Goal: Answer question/provide support: Share knowledge or assist other users

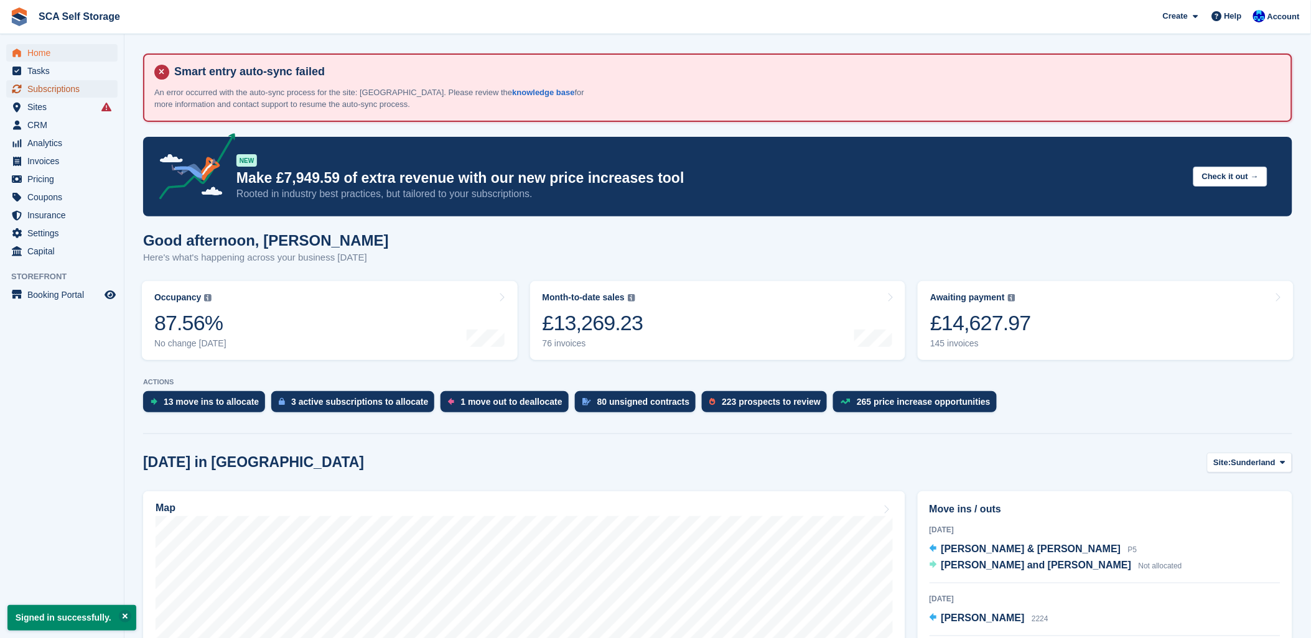
click at [35, 90] on span "Subscriptions" at bounding box center [64, 88] width 75 height 17
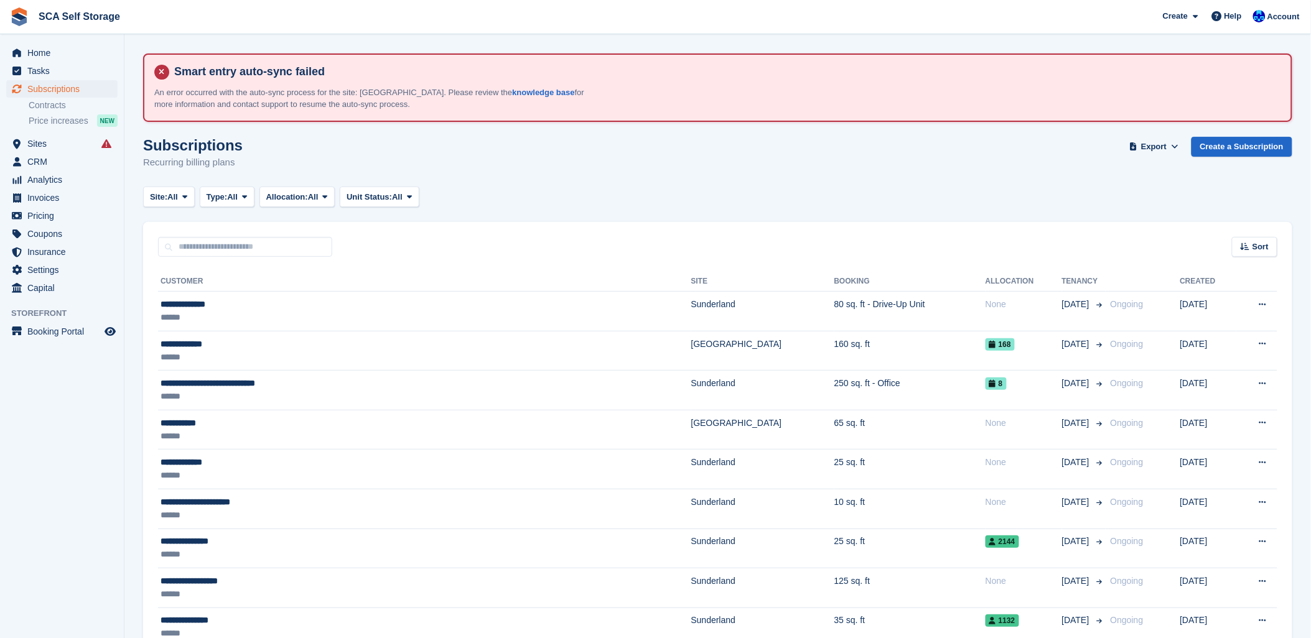
click at [626, 240] on div "Sort Sort by Customer name Date created Move in date Move out date Created (old…" at bounding box center [717, 239] width 1149 height 35
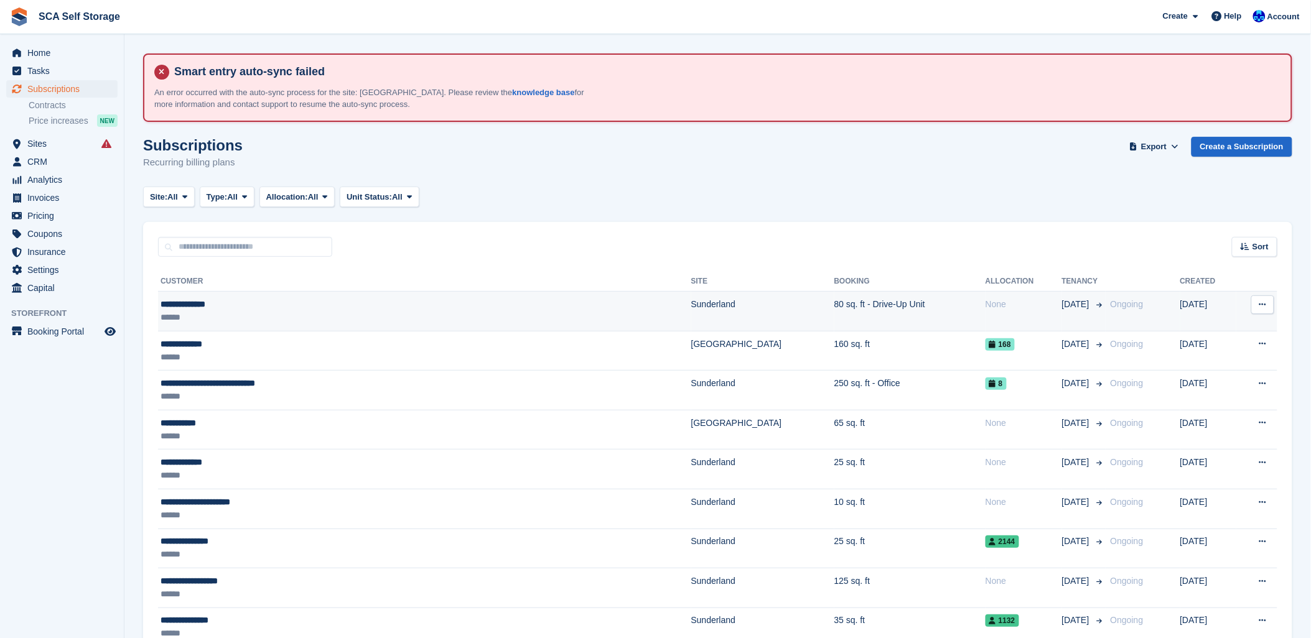
click at [1106, 324] on td "Ongoing" at bounding box center [1143, 312] width 75 height 40
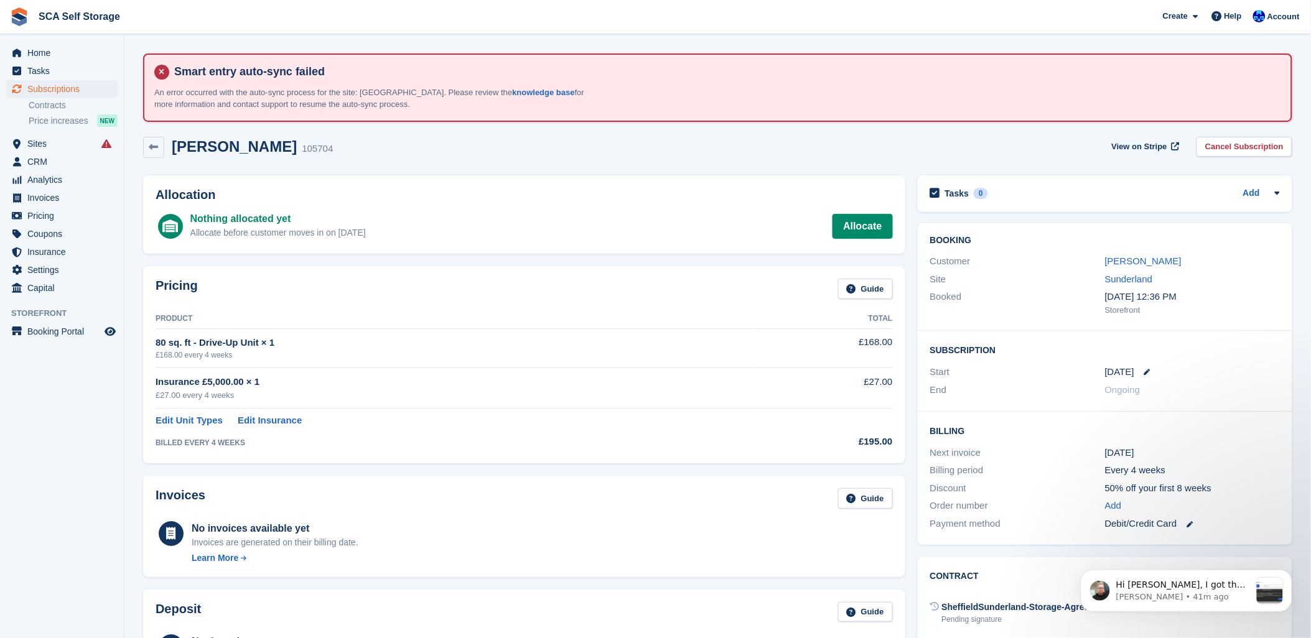
click at [389, 303] on div "Pricing Guide" at bounding box center [524, 293] width 737 height 28
drag, startPoint x: 559, startPoint y: 445, endPoint x: 608, endPoint y: 436, distance: 50.1
click at [589, 440] on td "BILLED EVERY 4 WEEKS" at bounding box center [455, 440] width 599 height 24
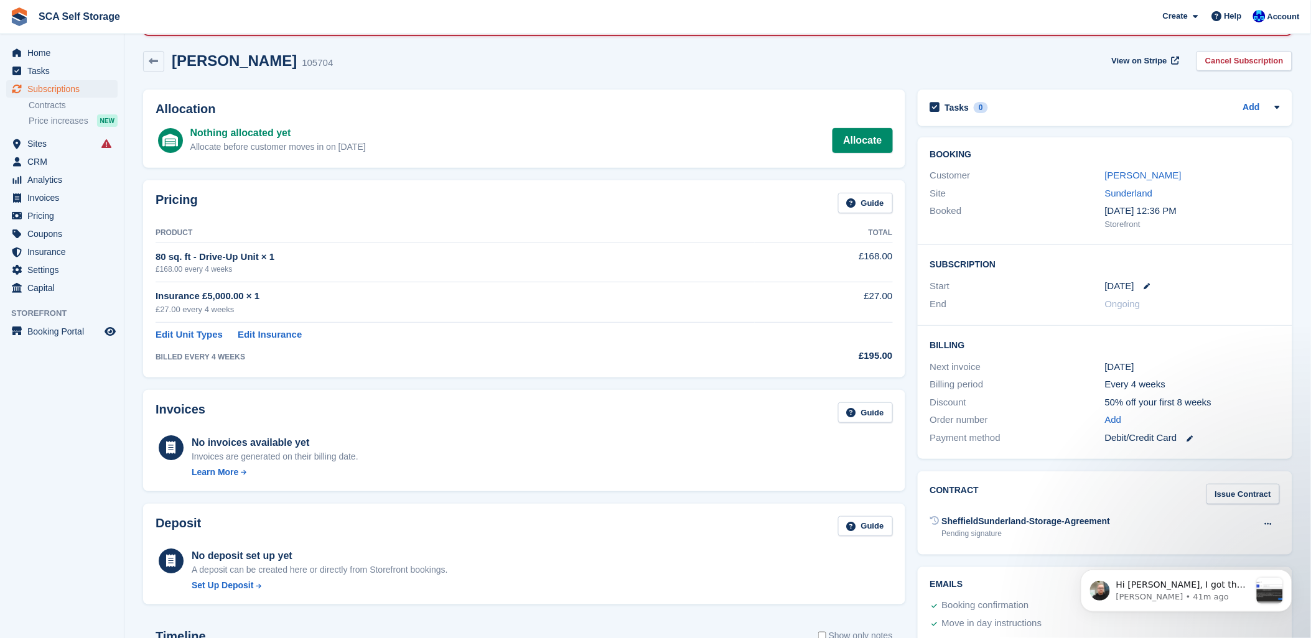
scroll to position [69, 0]
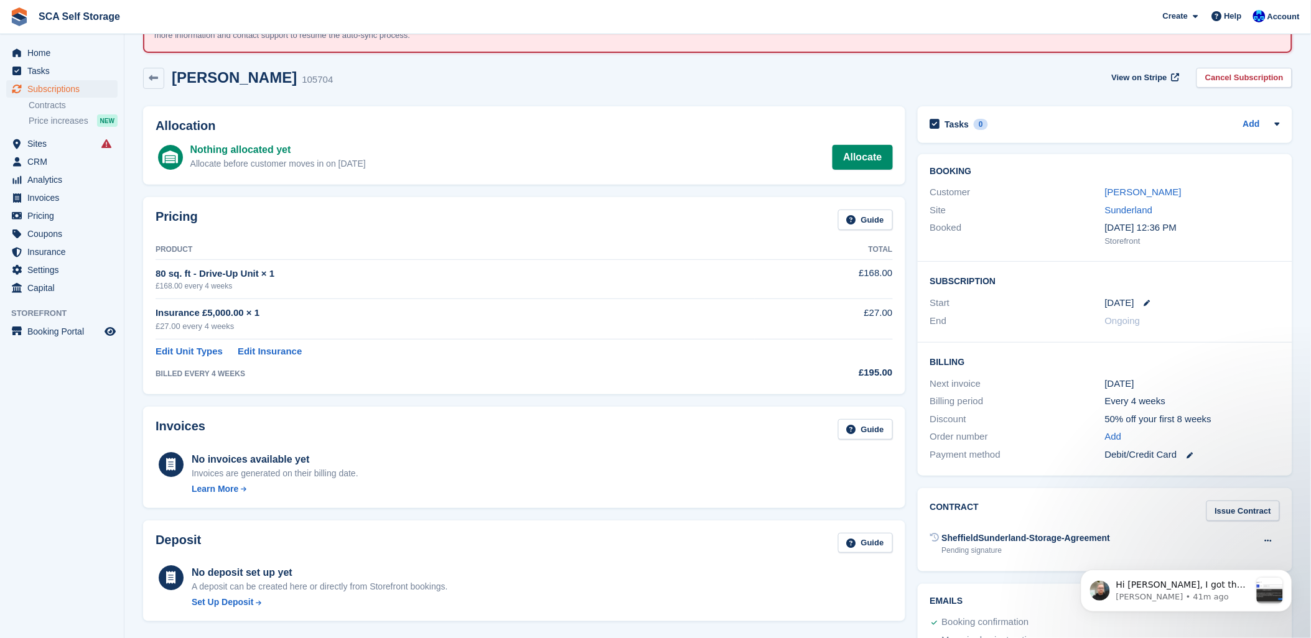
click at [556, 93] on div "Keith Bowmaker 105704 View on Stripe Cancel Subscription" at bounding box center [718, 81] width 1162 height 39
click at [573, 109] on div "Allocation Nothing allocated yet Allocate before customer moves in on 6 Oct All…" at bounding box center [524, 145] width 762 height 79
click at [1186, 589] on p "Hi Kelly, I got the following message when trying to connect to the site via Te…" at bounding box center [1183, 585] width 134 height 12
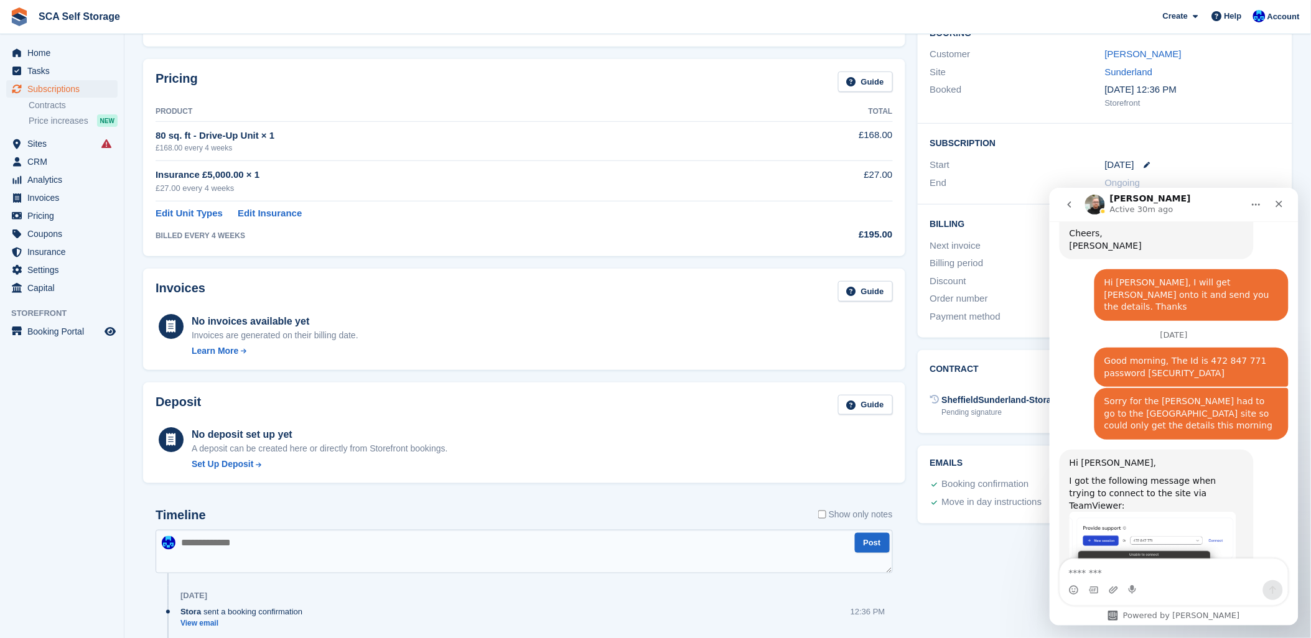
scroll to position [1061, 0]
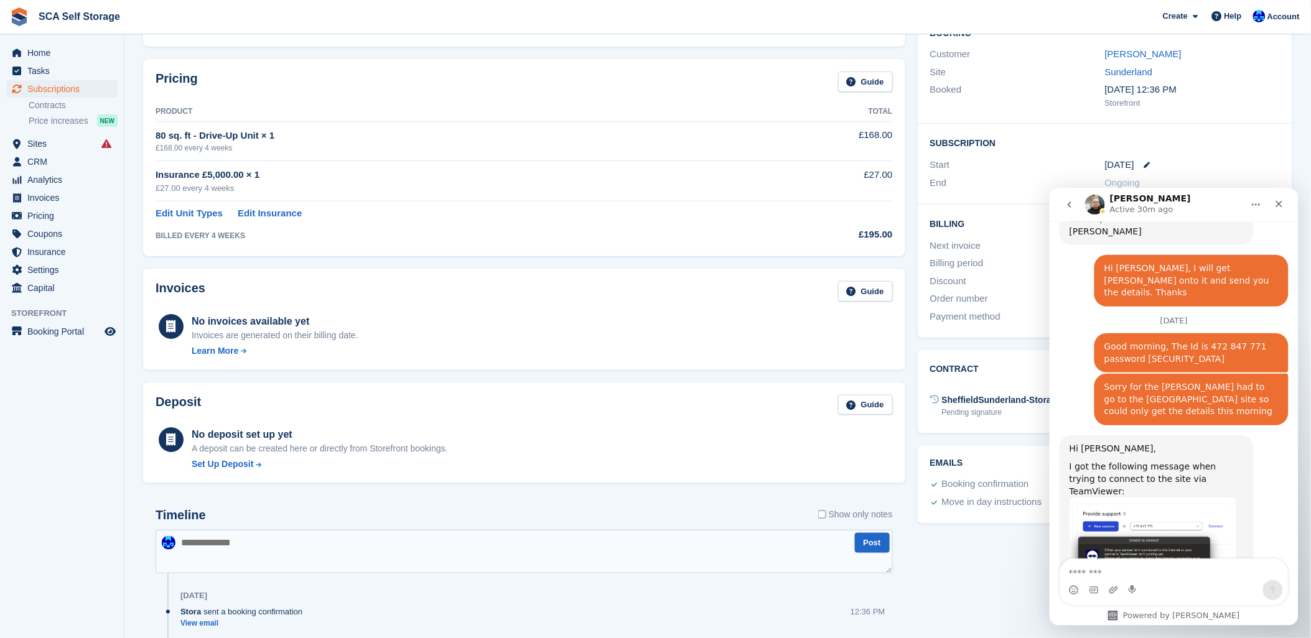
click at [1203, 499] on img "Tom says…" at bounding box center [1152, 541] width 167 height 89
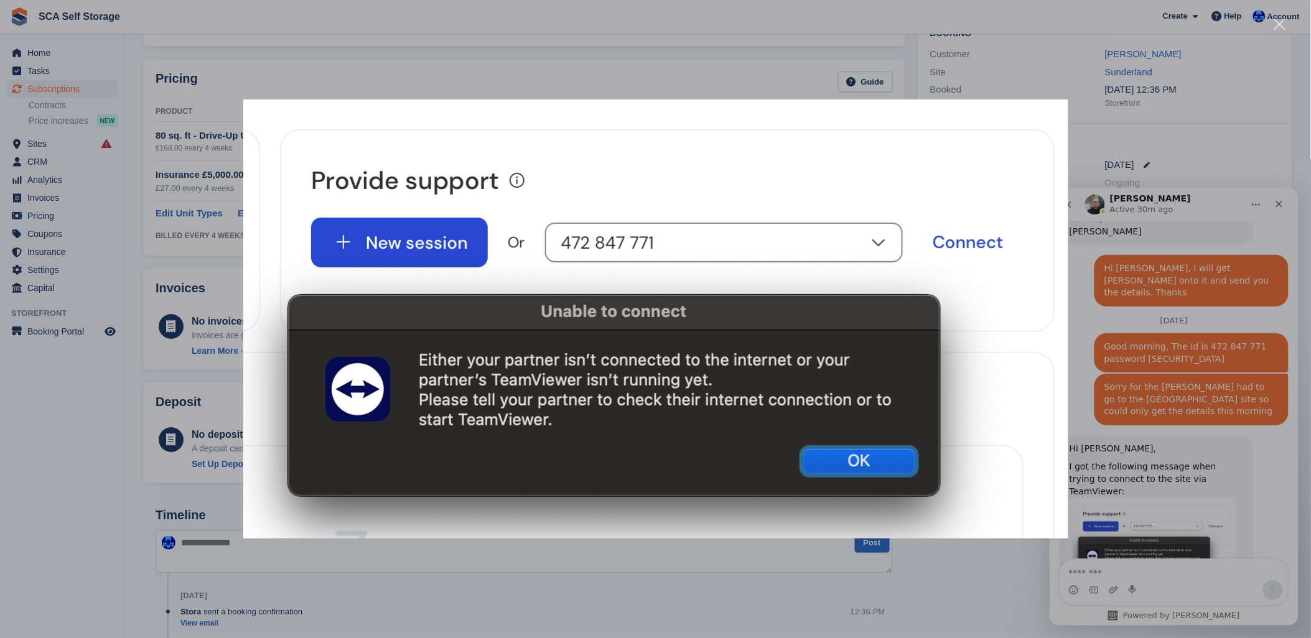
scroll to position [0, 0]
click at [957, 582] on div "Intercom messenger" at bounding box center [655, 319] width 1311 height 638
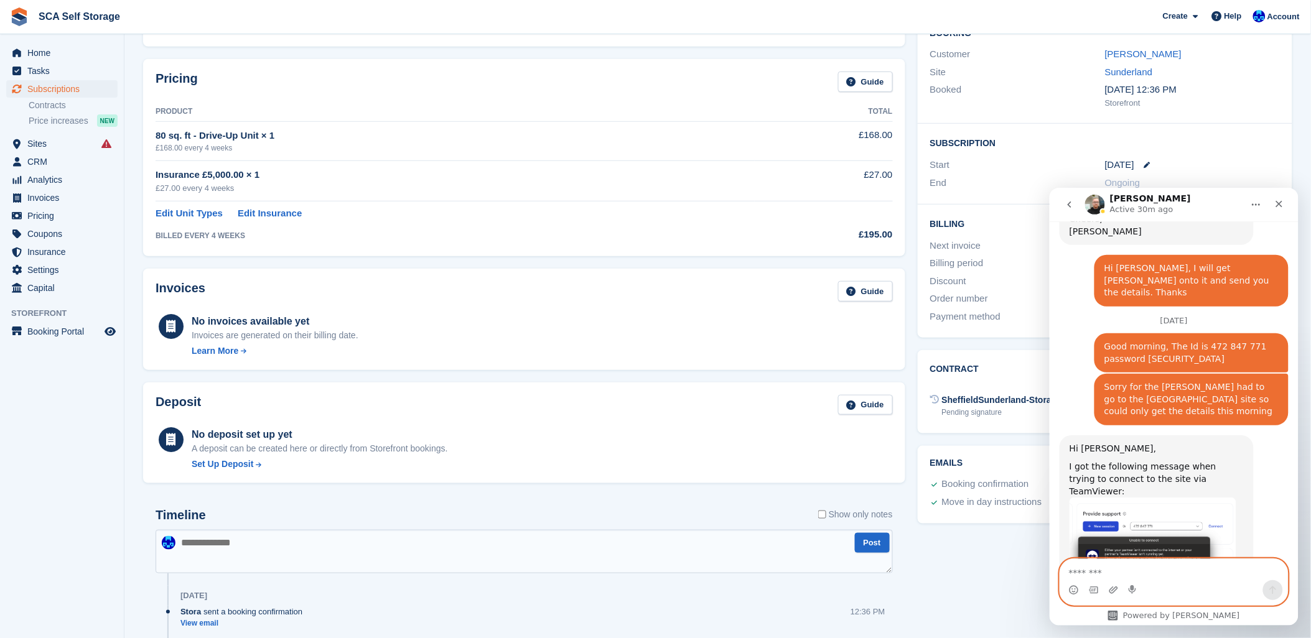
click at [1141, 570] on textarea "Message…" at bounding box center [1174, 569] width 228 height 21
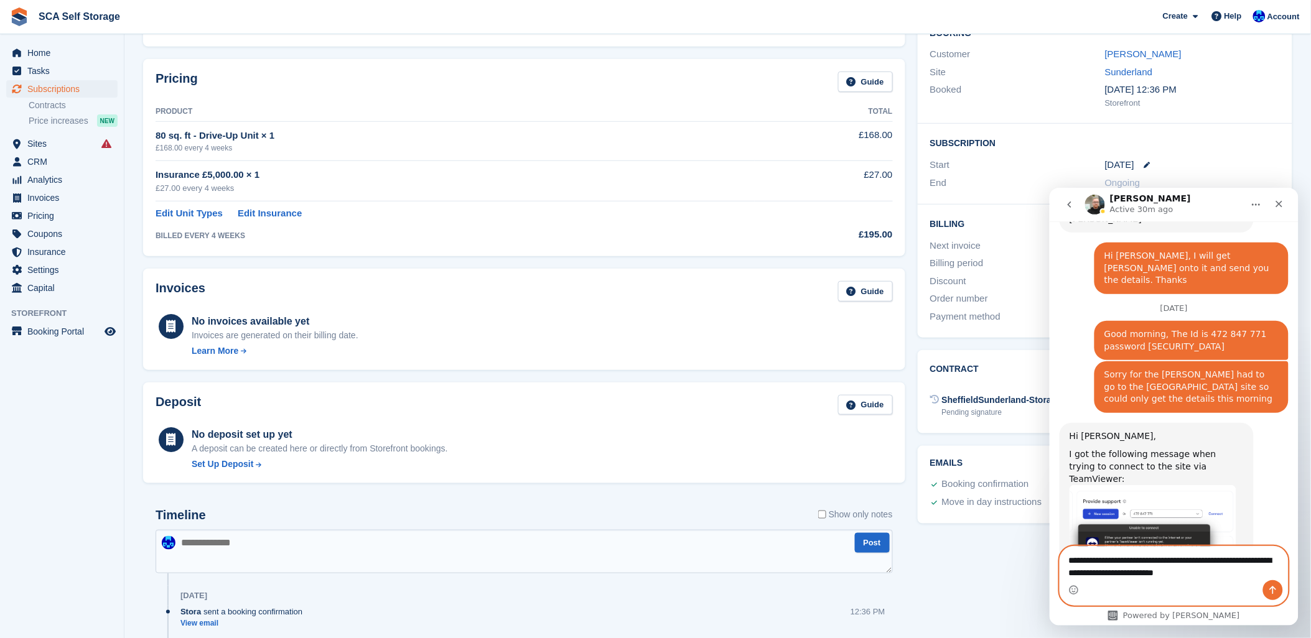
type textarea "**********"
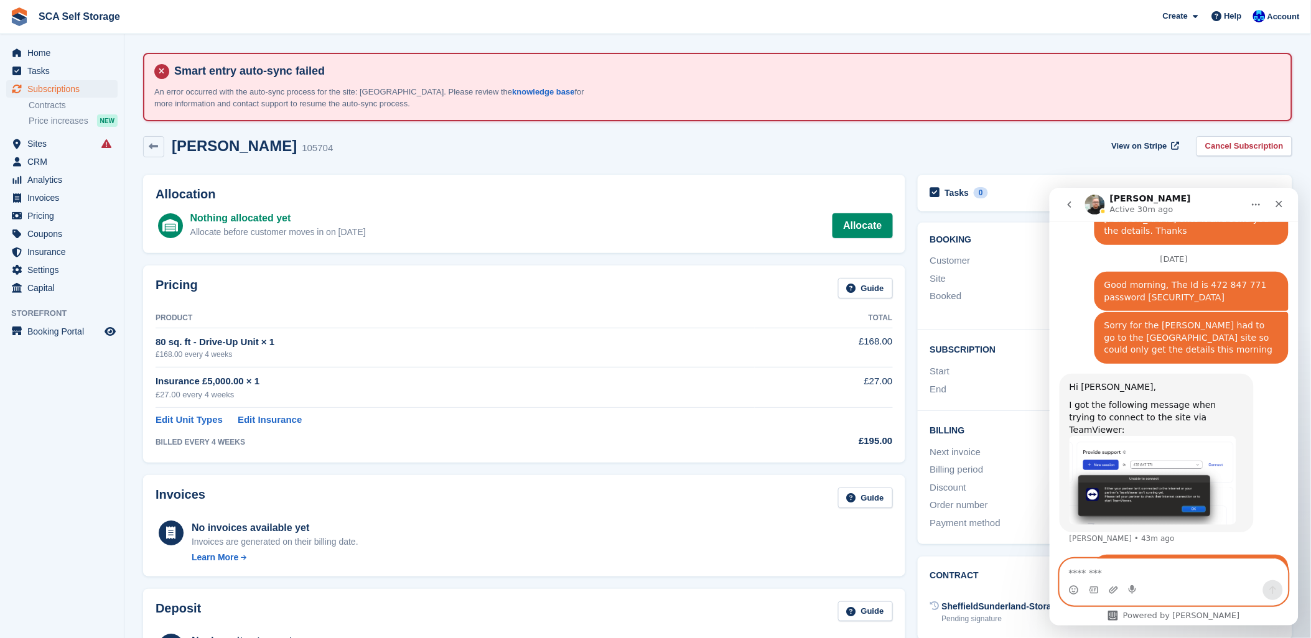
scroll to position [0, 0]
click at [1252, 199] on icon "Home" at bounding box center [1256, 204] width 10 height 10
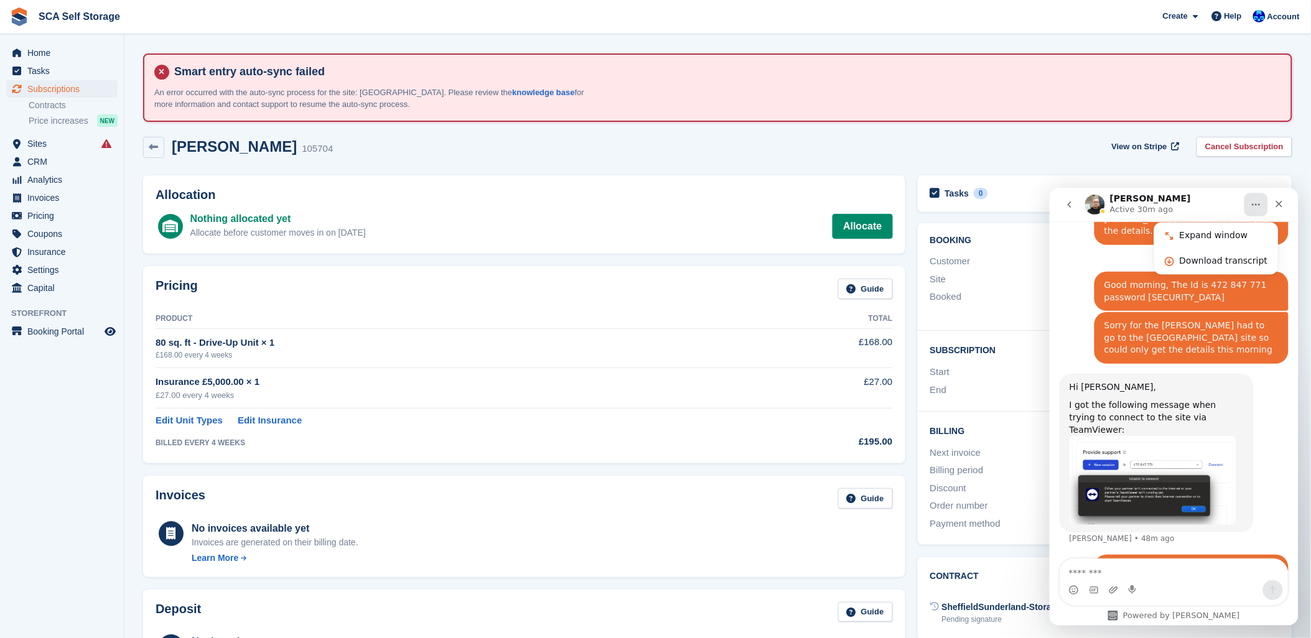
click at [562, 162] on div "Keith Bowmaker 105704 View on Stripe Cancel Subscription" at bounding box center [718, 150] width 1162 height 39
click at [561, 165] on div "Keith Bowmaker 105704 View on Stripe Cancel Subscription" at bounding box center [718, 150] width 1162 height 39
drag, startPoint x: 564, startPoint y: 134, endPoint x: 591, endPoint y: 136, distance: 27.4
click at [567, 134] on div "Keith Bowmaker 105704 View on Stripe Cancel Subscription" at bounding box center [718, 150] width 1162 height 39
click at [1259, 198] on button "Home" at bounding box center [1256, 204] width 24 height 24
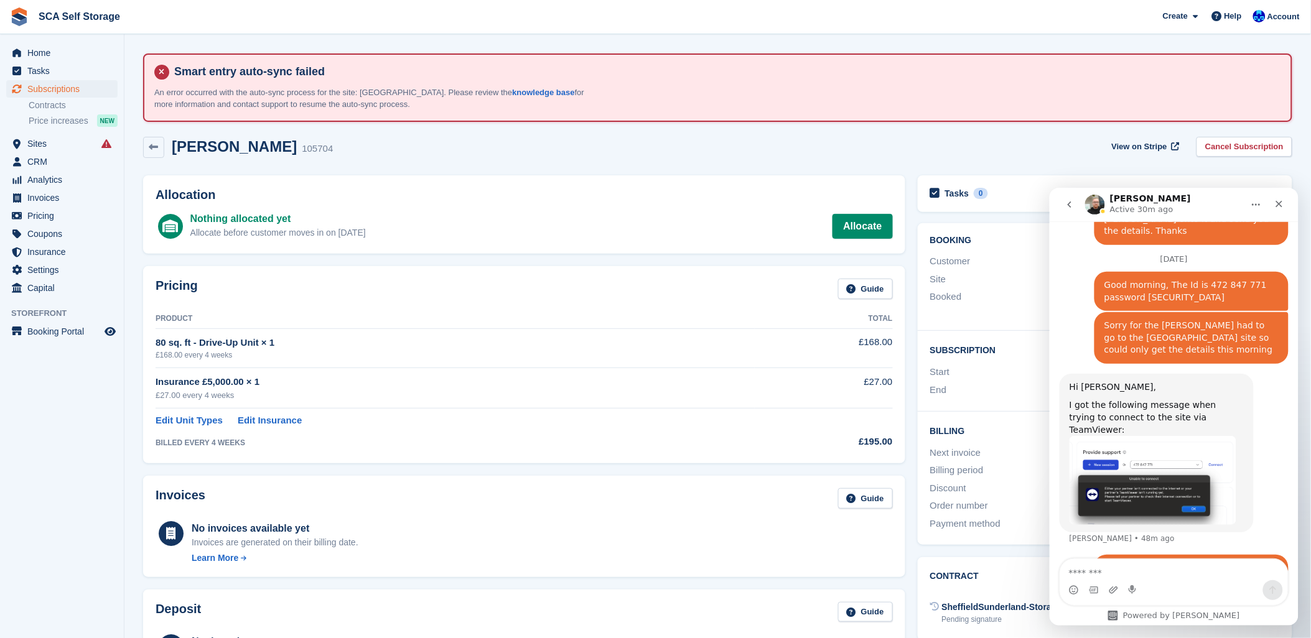
drag, startPoint x: 964, startPoint y: 137, endPoint x: 956, endPoint y: 139, distance: 8.3
click at [962, 137] on div "Keith Bowmaker 105704 View on Stripe Cancel Subscription" at bounding box center [717, 147] width 1149 height 21
click at [515, 279] on div "Pricing Guide" at bounding box center [524, 293] width 737 height 28
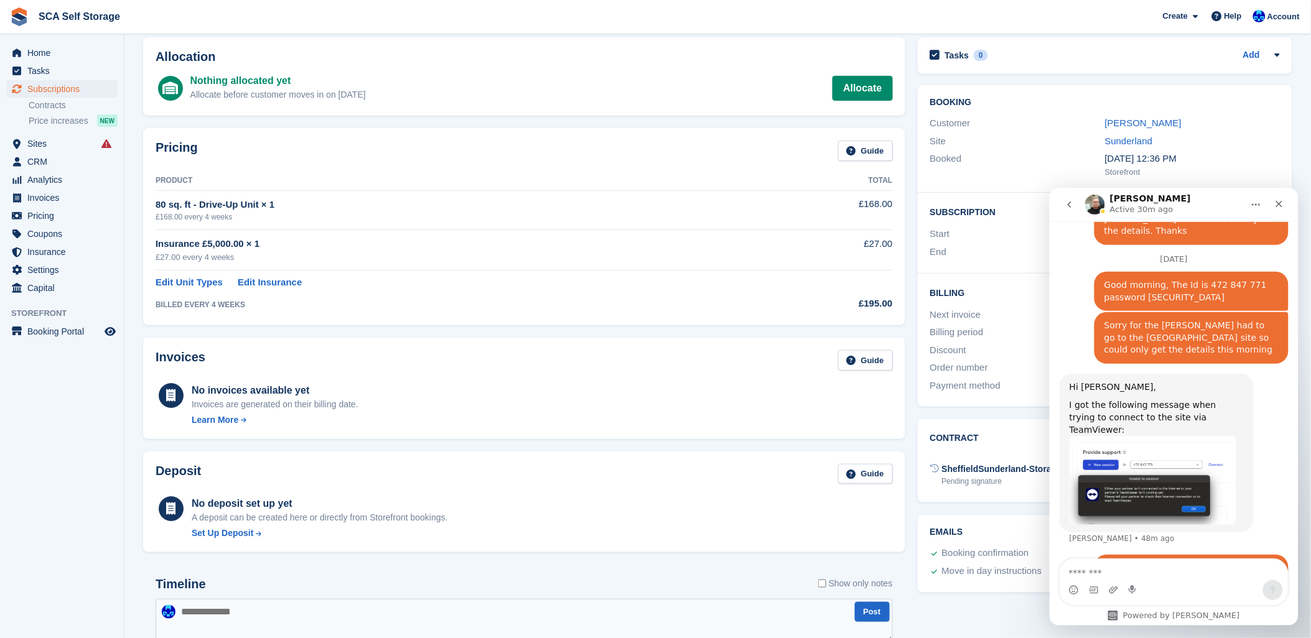
scroll to position [69, 0]
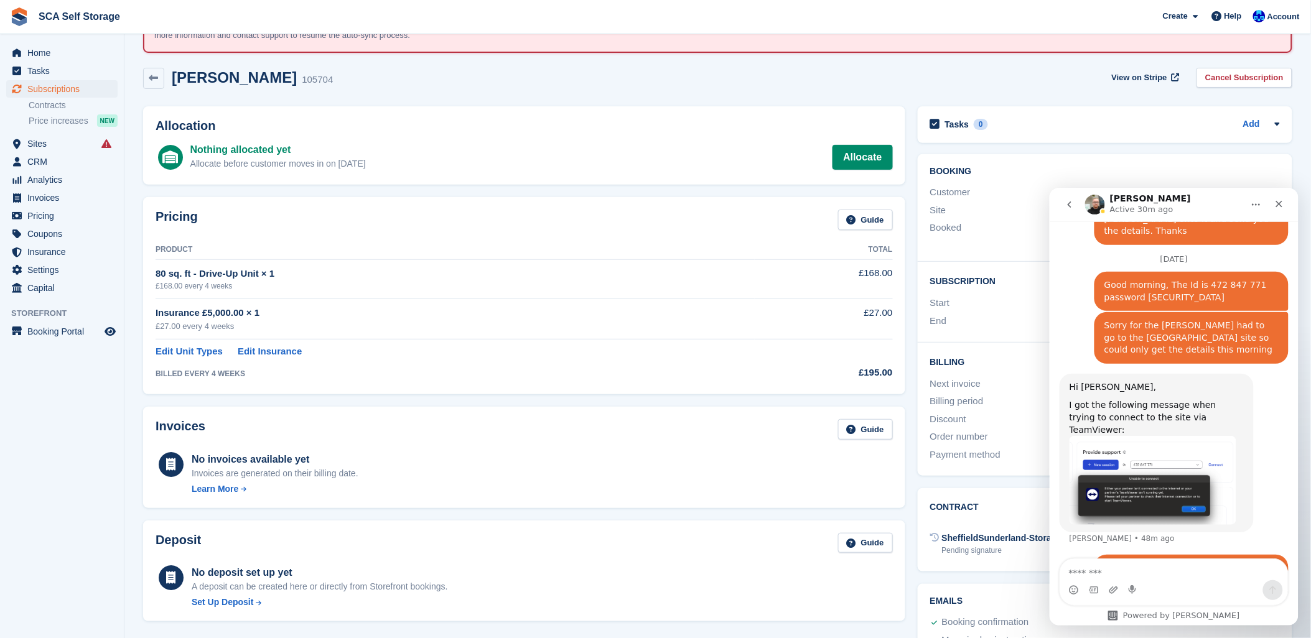
click at [562, 90] on div "Keith Bowmaker 105704 View on Stripe Cancel Subscription" at bounding box center [718, 81] width 1162 height 39
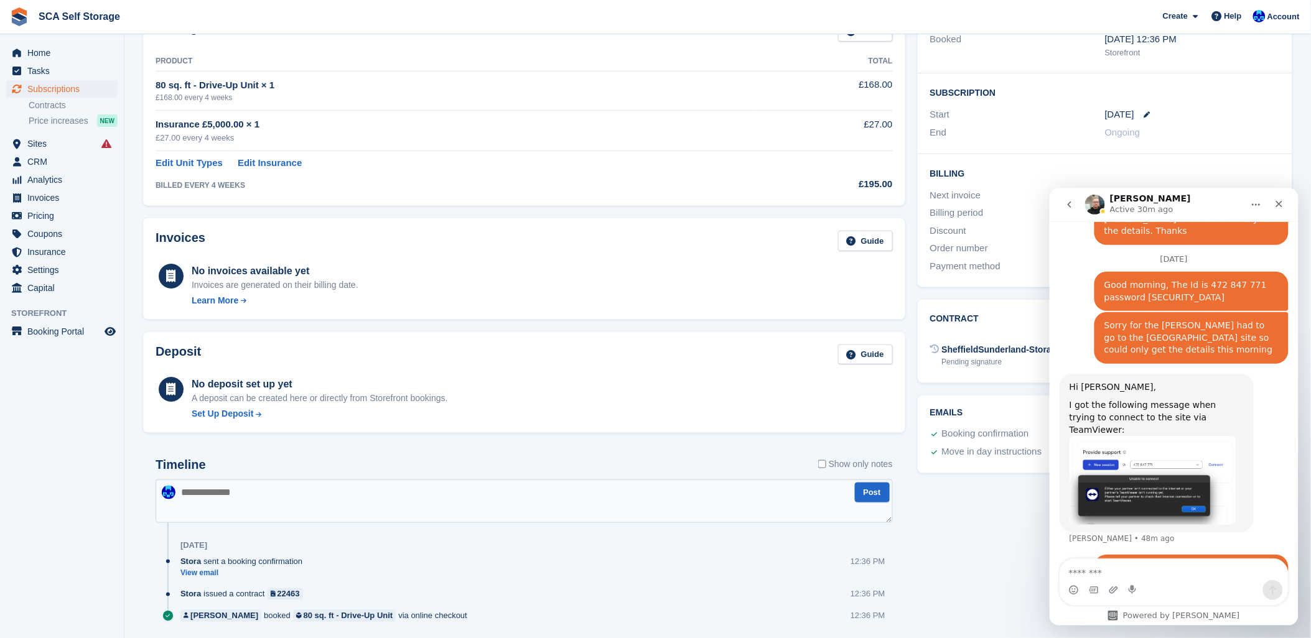
scroll to position [276, 0]
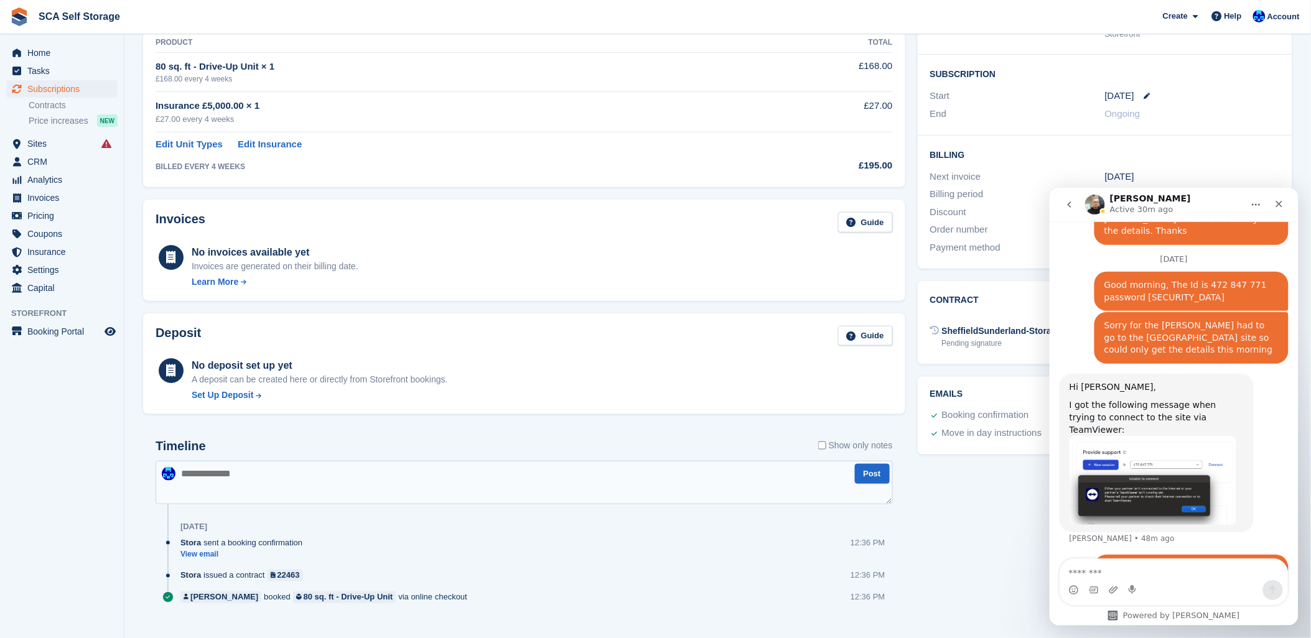
click at [773, 279] on div "No invoices available yet Invoices are generated on their billing date. Learn M…" at bounding box center [524, 266] width 737 height 46
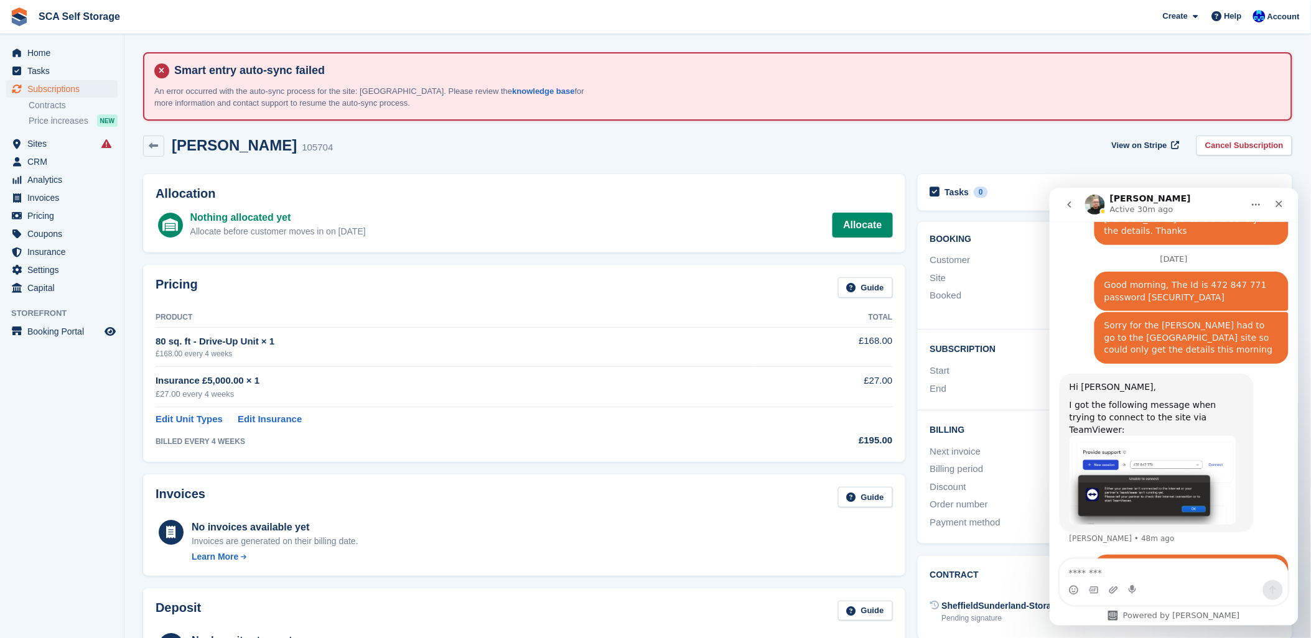
scroll to position [0, 0]
click at [662, 169] on div "Allocation Nothing allocated yet Allocate before customer moves in on 6 Oct All…" at bounding box center [524, 214] width 775 height 91
click at [1252, 201] on icon "Home" at bounding box center [1256, 204] width 10 height 10
click at [1025, 154] on div "Keith Bowmaker 105704 View on Stripe Cancel Subscription" at bounding box center [717, 147] width 1149 height 21
click at [1252, 207] on icon "Home" at bounding box center [1256, 204] width 10 height 10
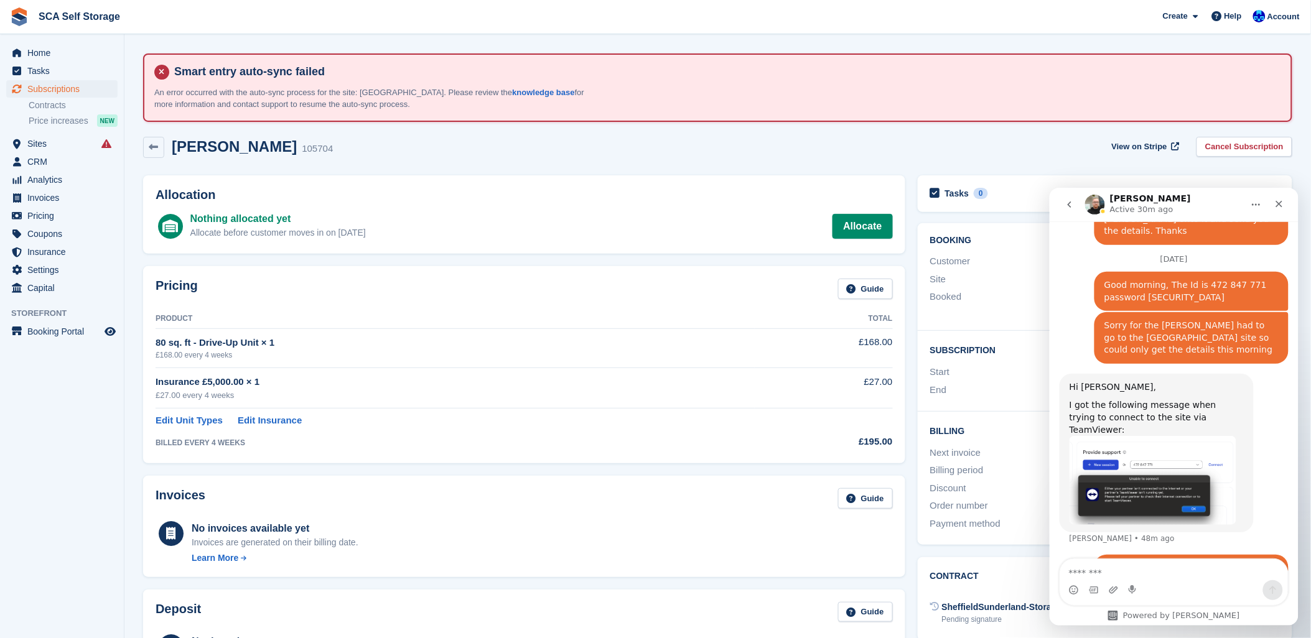
click at [1252, 207] on icon "Home" at bounding box center [1256, 204] width 10 height 10
click at [1277, 203] on icon "Close" at bounding box center [1279, 203] width 10 height 10
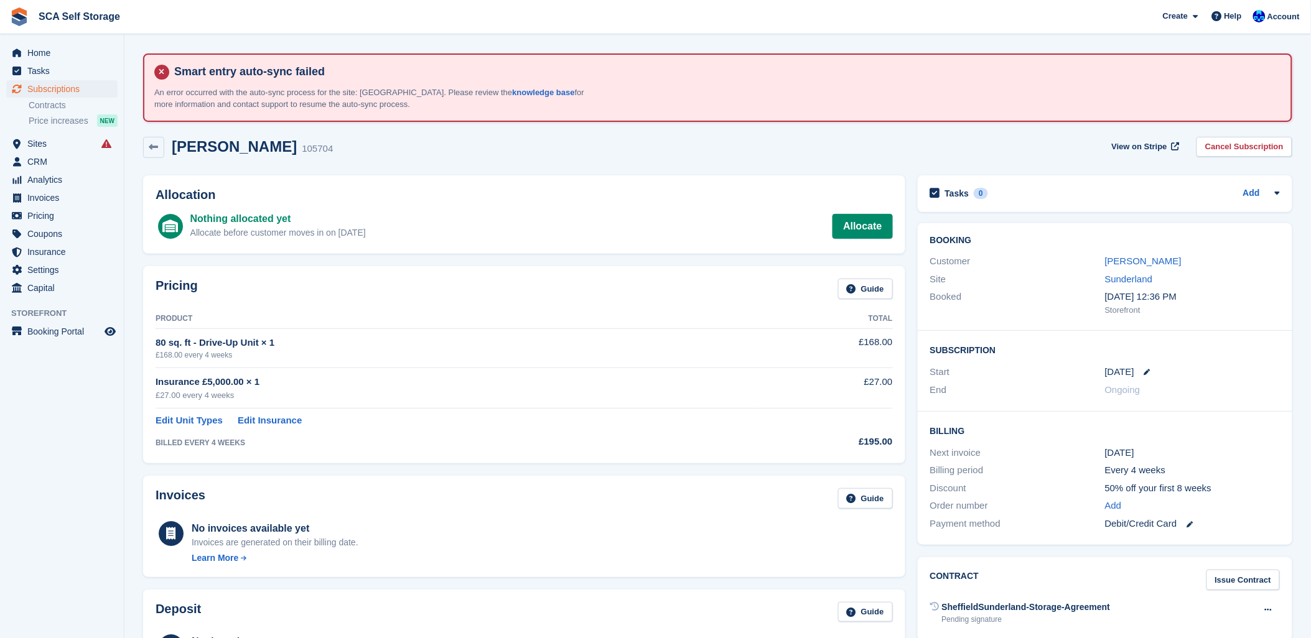
scroll to position [1123, 0]
click at [938, 113] on div "Smart entry auto-sync failed An error occurred with the auto-sync process for t…" at bounding box center [717, 88] width 1149 height 68
click at [934, 134] on div "Keith Bowmaker 105704 View on Stripe Cancel Subscription" at bounding box center [718, 150] width 1162 height 39
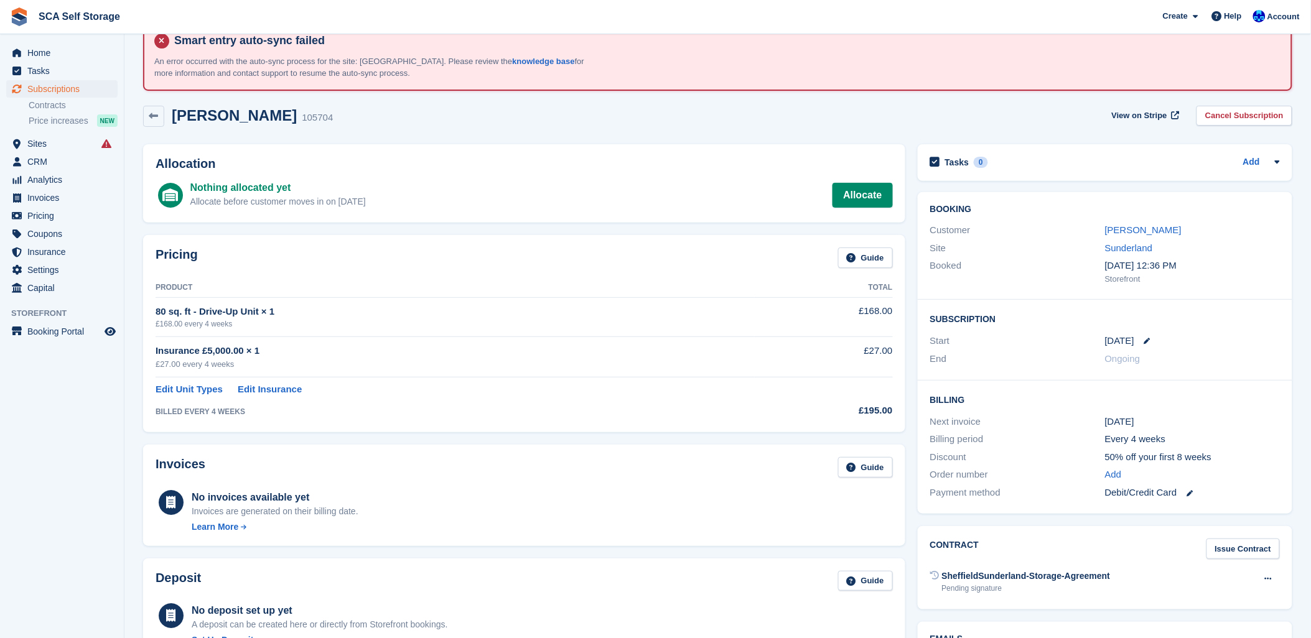
scroll to position [0, 0]
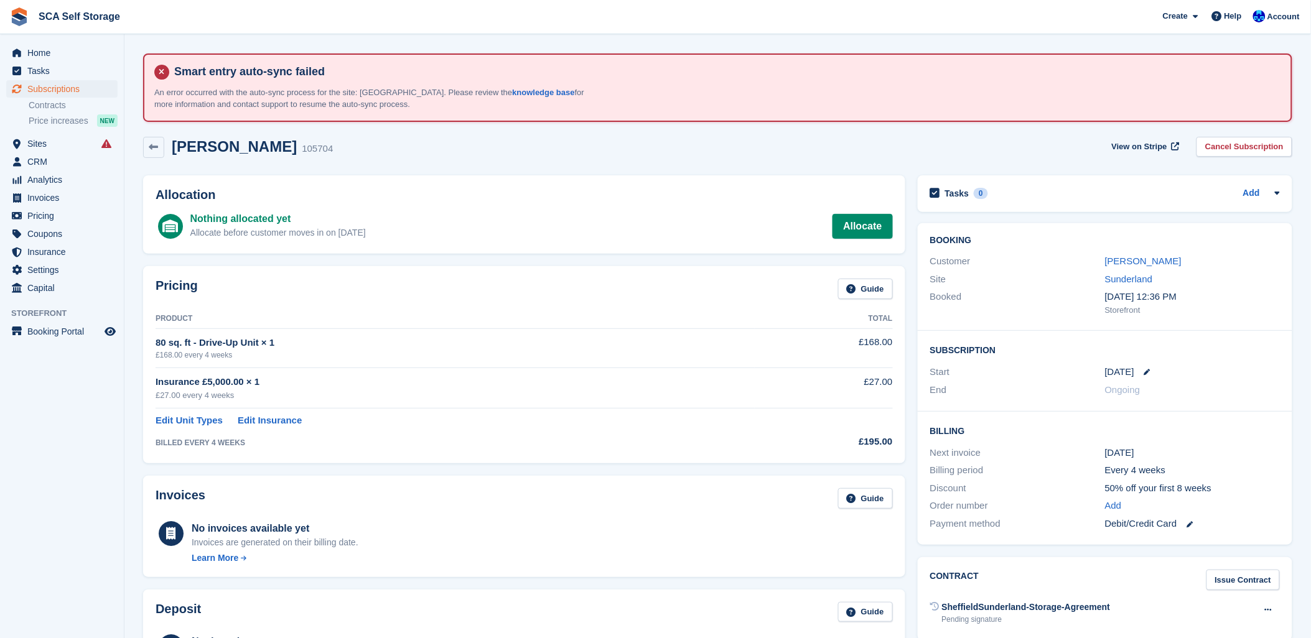
click at [986, 98] on div "Smart entry auto-sync failed An error occurred with the auto-sync process for t…" at bounding box center [717, 88] width 1127 height 46
drag, startPoint x: 986, startPoint y: 98, endPoint x: 972, endPoint y: 128, distance: 32.9
click at [972, 131] on div "Keith Bowmaker 105704 View on Stripe Cancel Subscription" at bounding box center [718, 150] width 1162 height 39
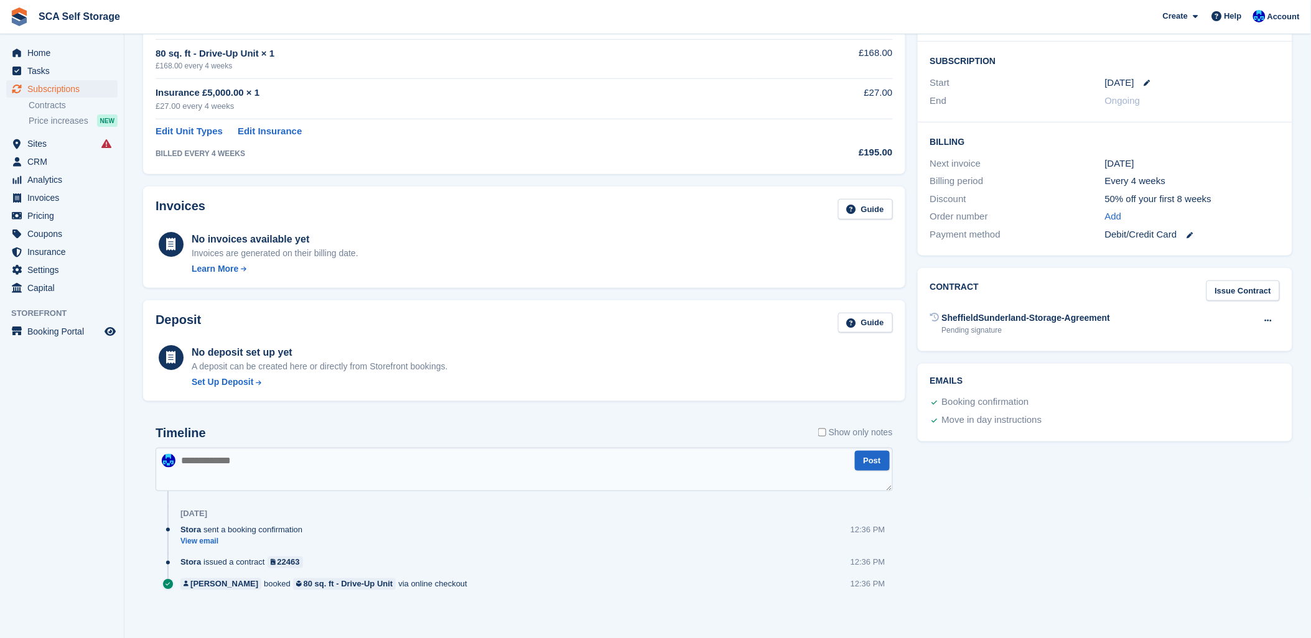
scroll to position [293, 0]
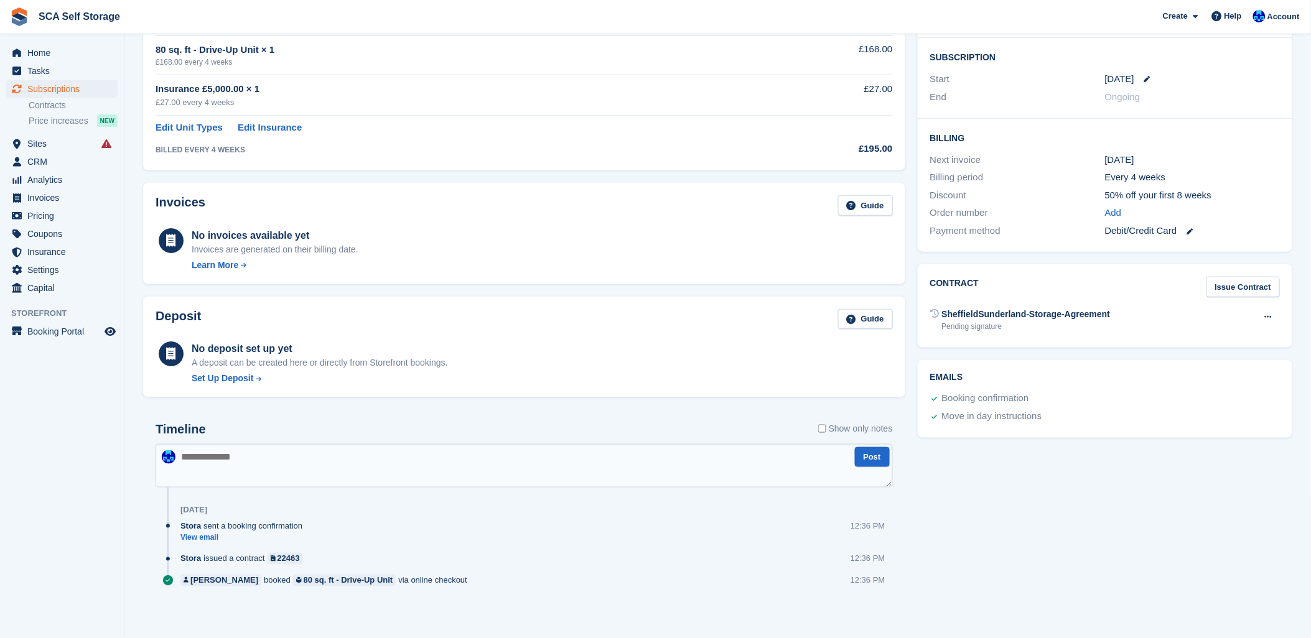
click at [571, 457] on textarea at bounding box center [524, 466] width 737 height 44
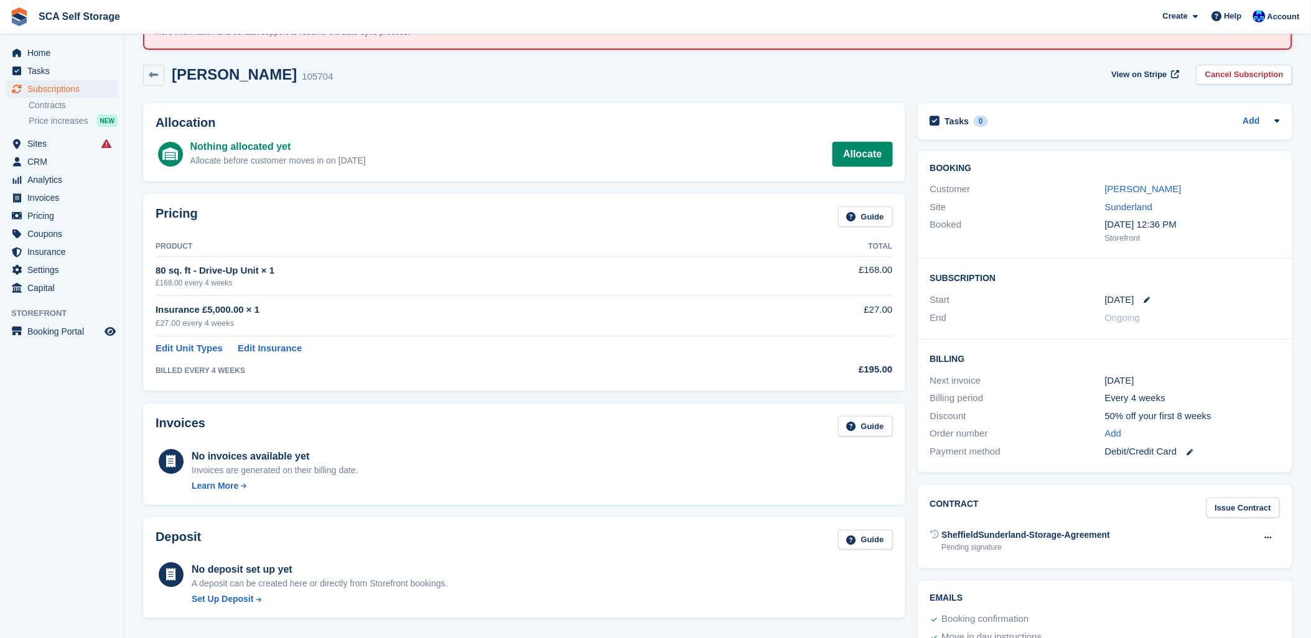
scroll to position [16, 0]
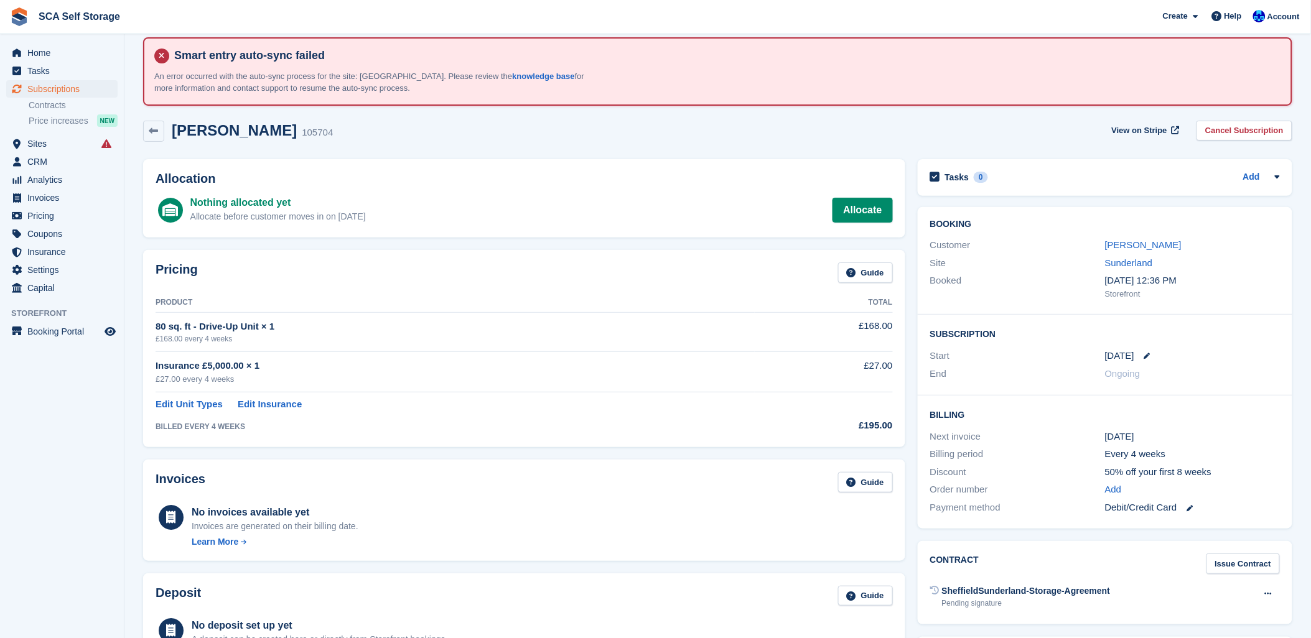
click at [586, 132] on div "Keith Bowmaker 105704 View on Stripe Cancel Subscription" at bounding box center [717, 131] width 1149 height 21
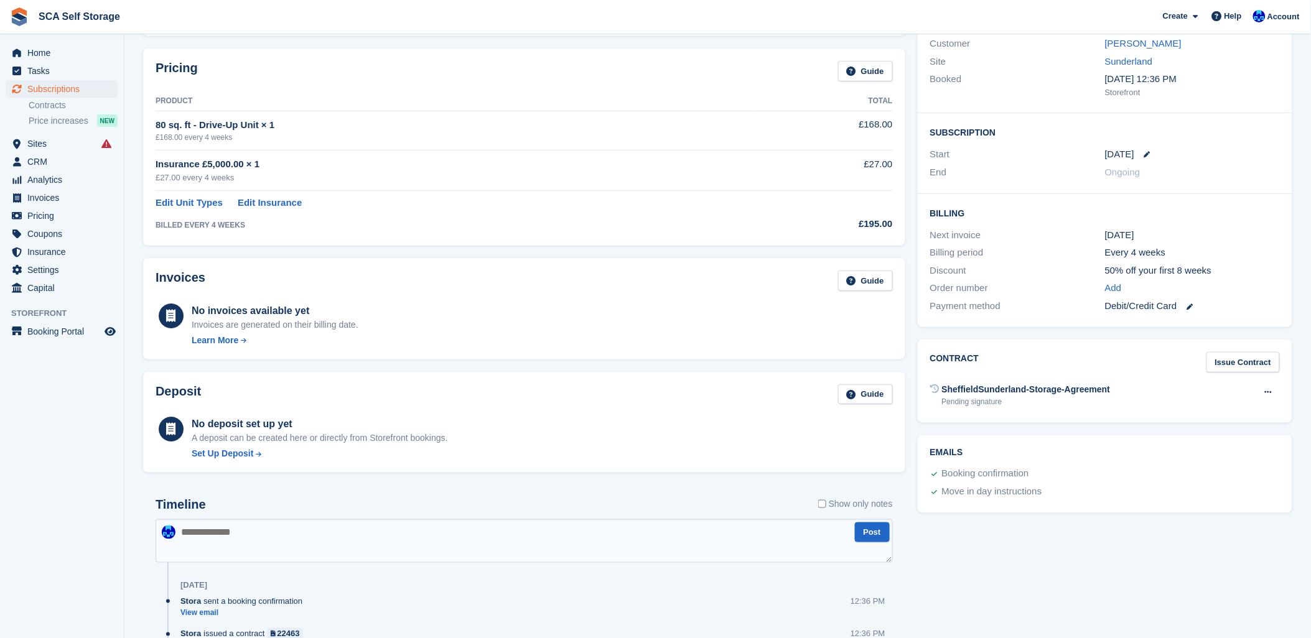
scroll to position [293, 0]
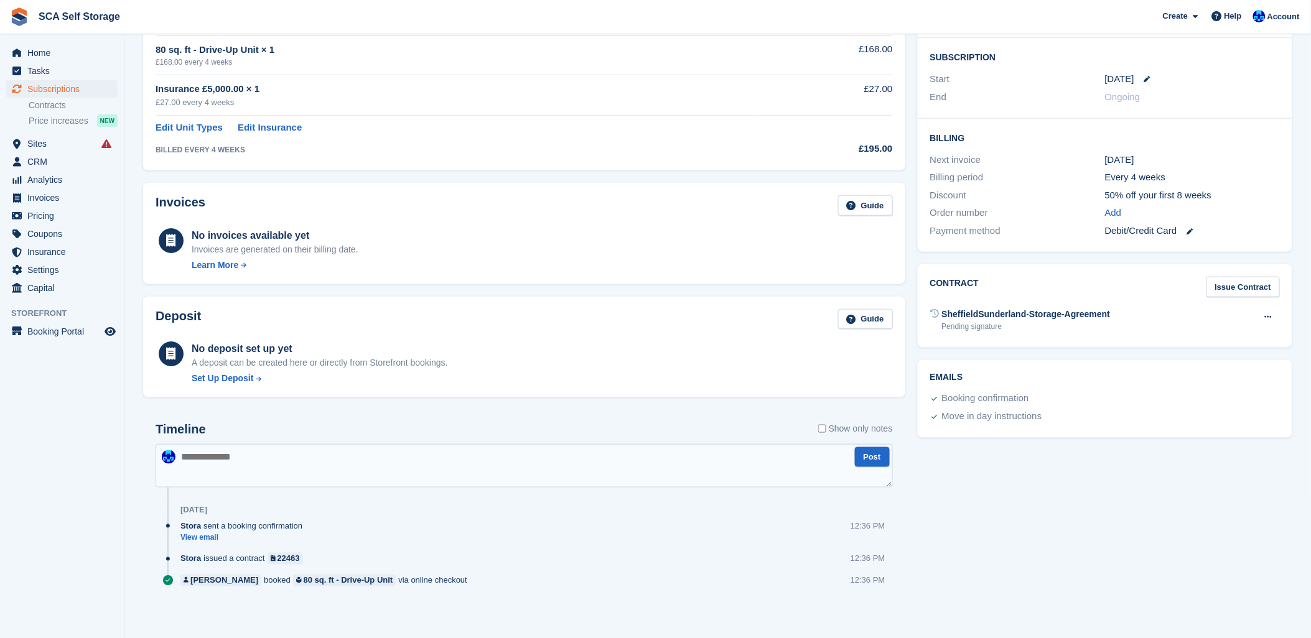
drag, startPoint x: 495, startPoint y: 473, endPoint x: 519, endPoint y: 460, distance: 26.7
click at [507, 465] on textarea at bounding box center [524, 466] width 737 height 44
click at [536, 459] on textarea at bounding box center [524, 466] width 737 height 44
type textarea "**********"
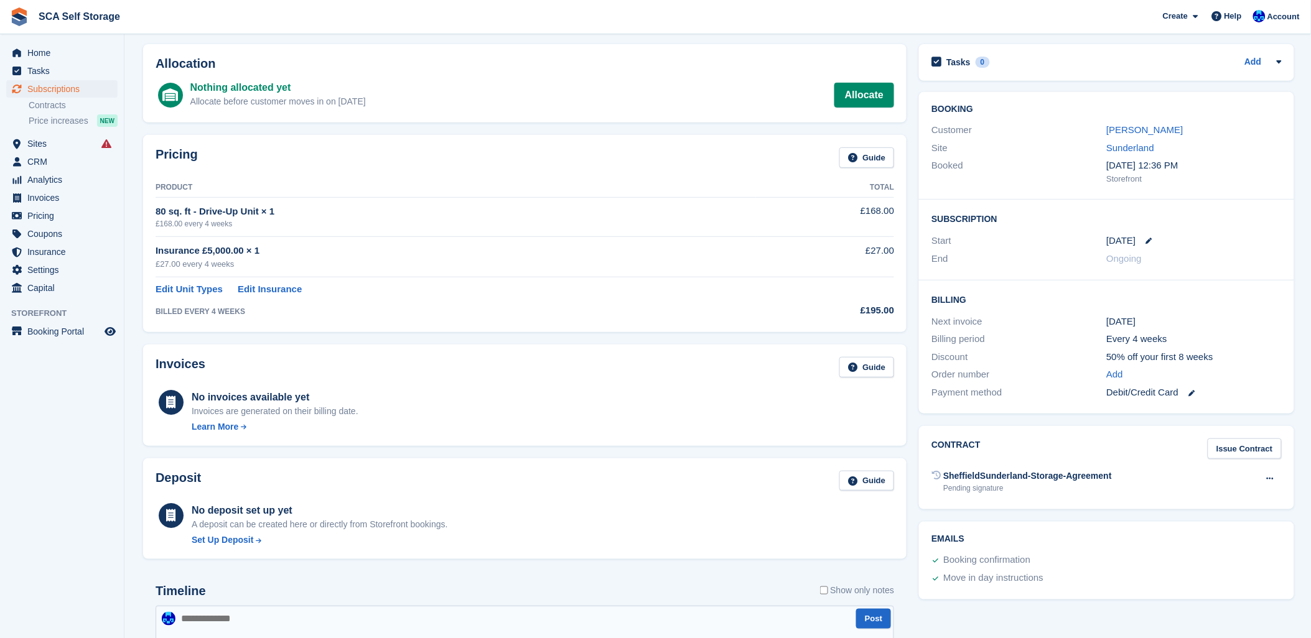
scroll to position [0, 0]
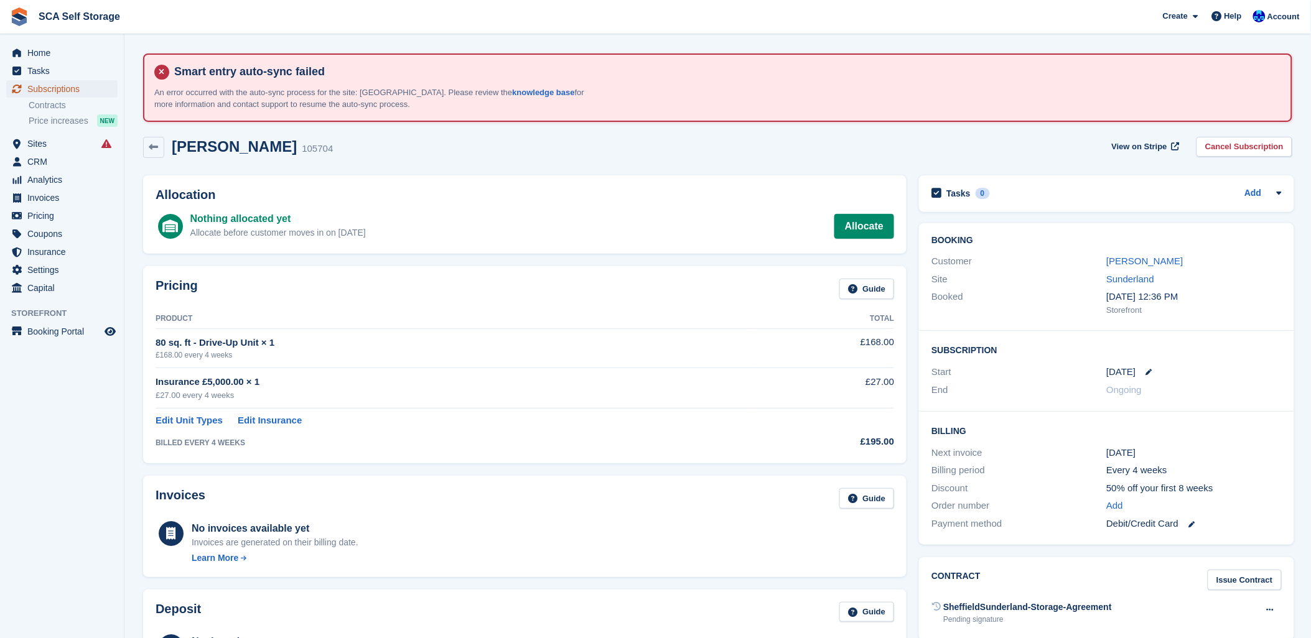
click at [61, 92] on span "Subscriptions" at bounding box center [64, 88] width 75 height 17
